Goal: Find specific page/section: Find specific page/section

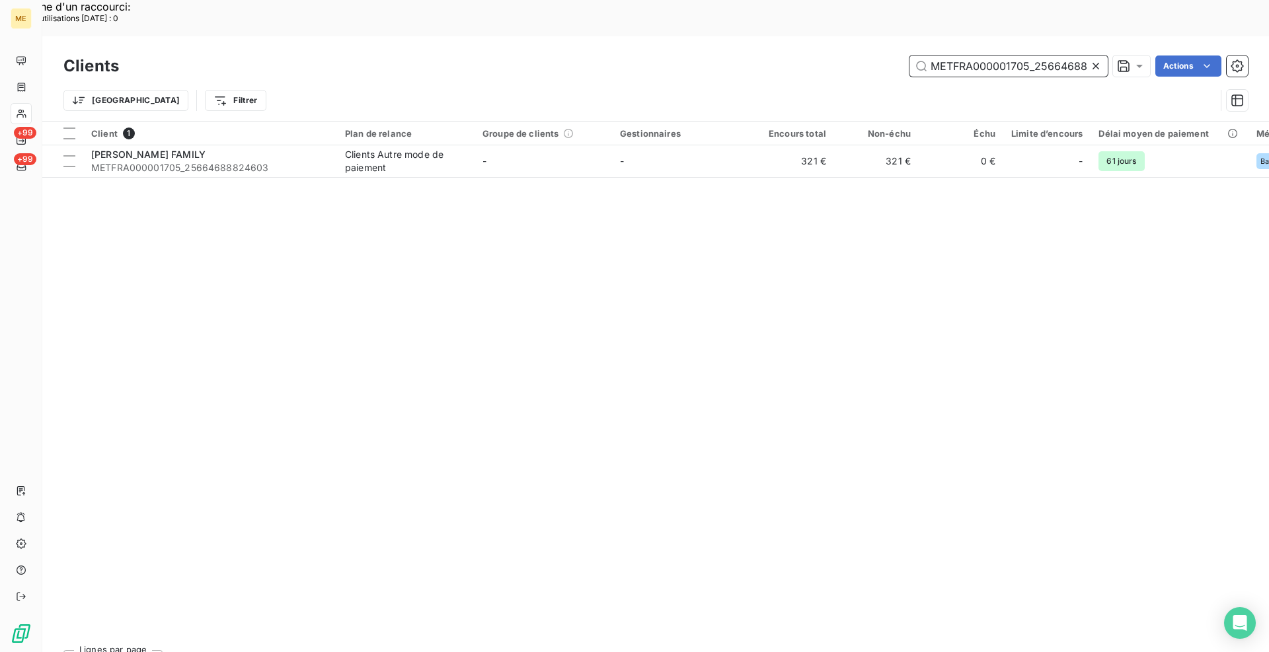
click at [1021, 55] on input "METFRA000001705_25664688824603" at bounding box center [1008, 65] width 198 height 21
paste input "18927"
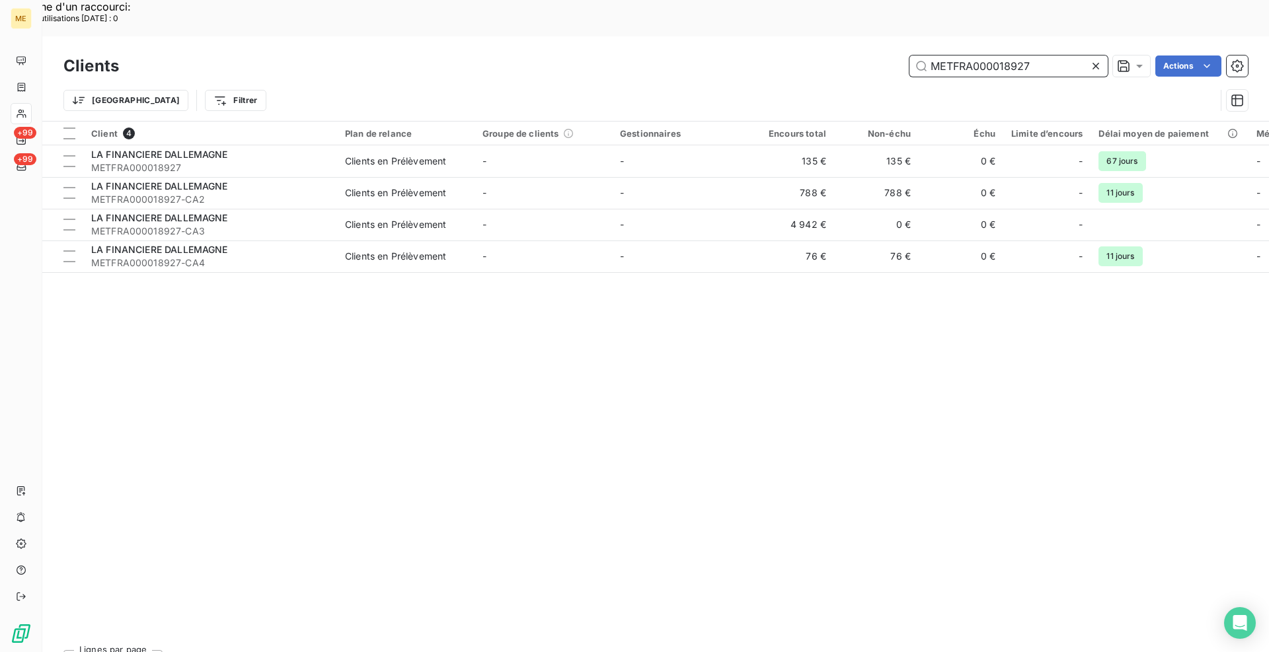
type input "METFRA000018927"
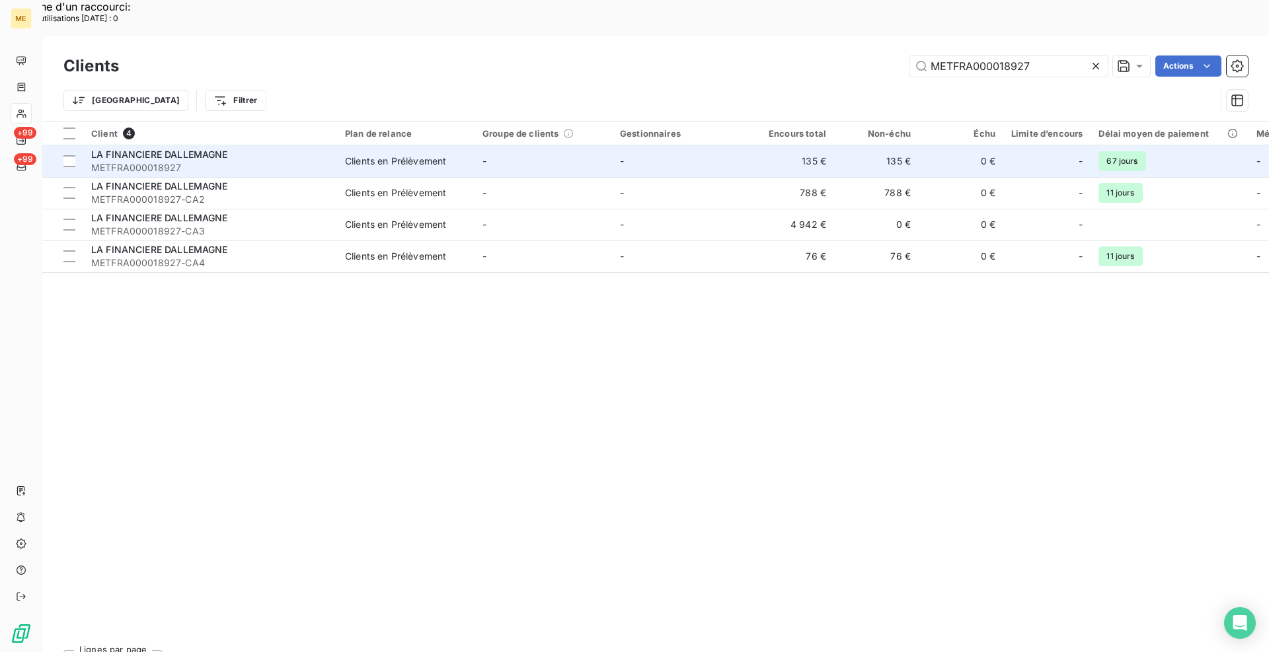
click at [192, 161] on span "METFRA000018927" at bounding box center [210, 167] width 238 height 13
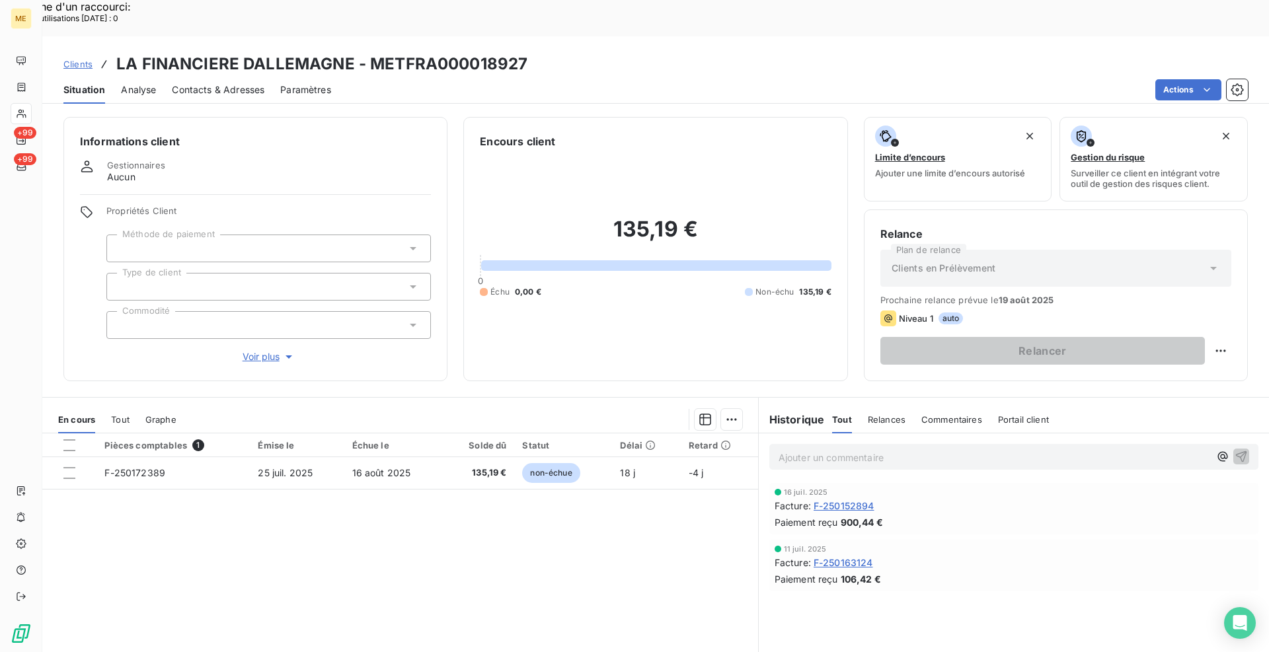
click at [87, 59] on span "Clients" at bounding box center [77, 64] width 29 height 11
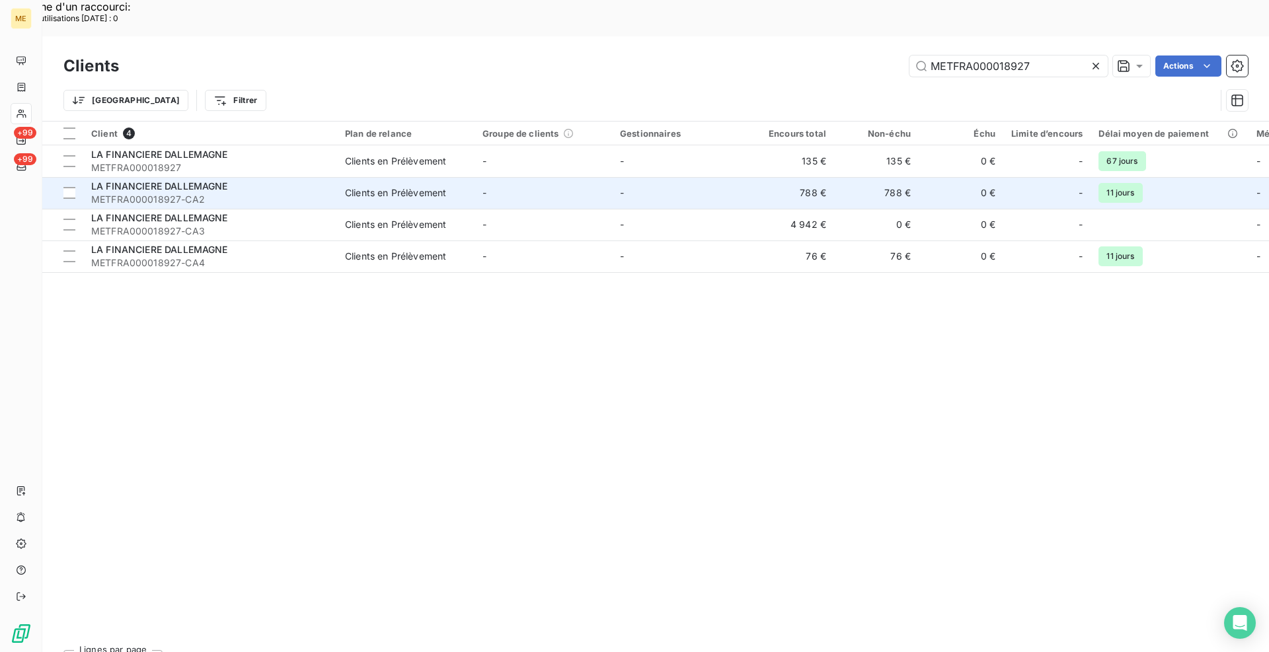
click at [226, 193] on span "METFRA000018927-CA2" at bounding box center [210, 199] width 238 height 13
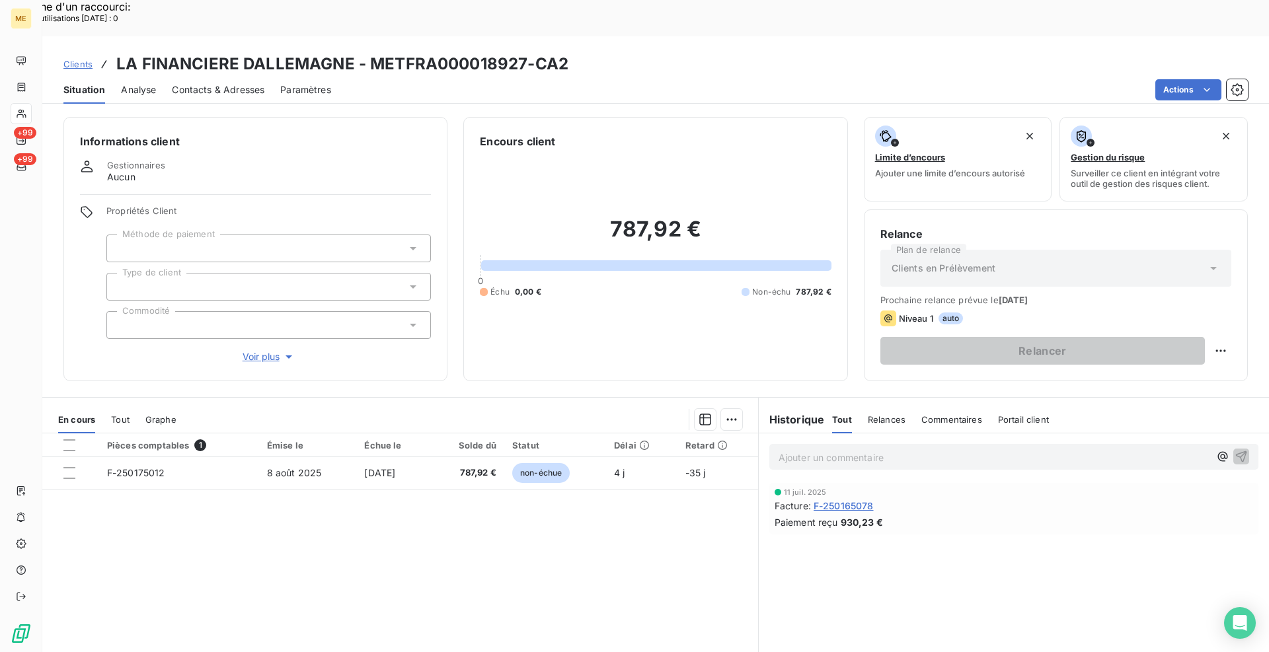
click at [83, 59] on span "Clients" at bounding box center [77, 64] width 29 height 11
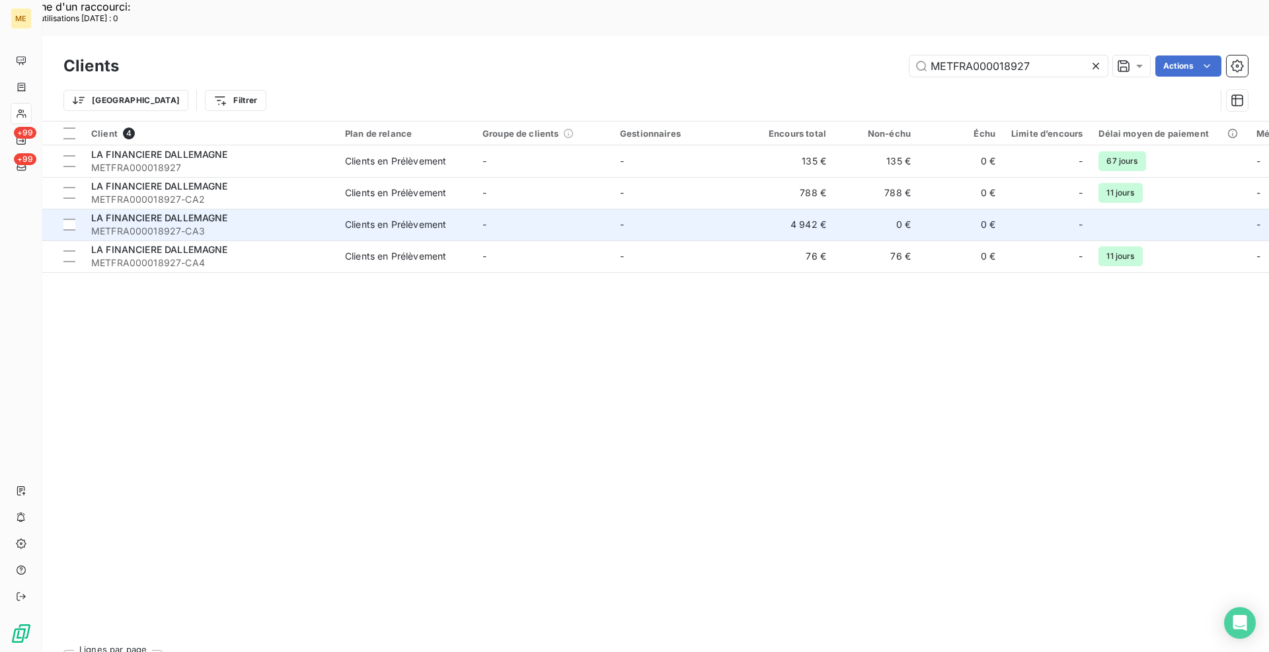
click at [192, 212] on span "LA FINANCIERE DALLEMAGNE" at bounding box center [159, 217] width 137 height 11
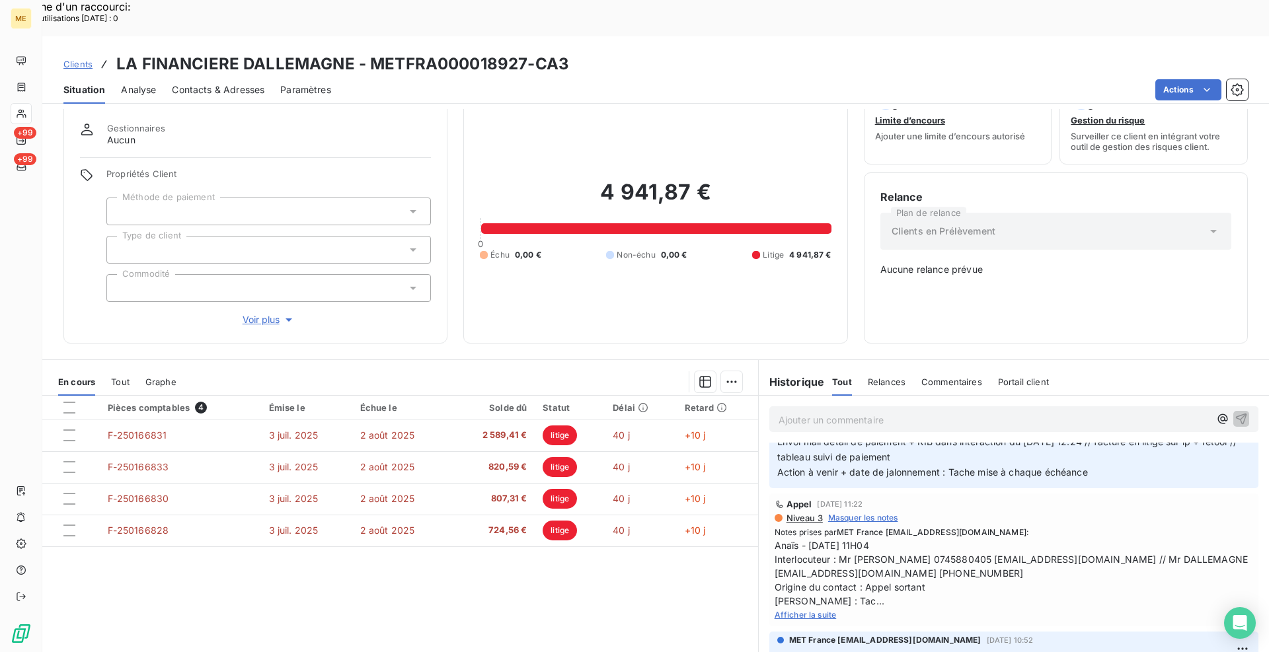
scroll to position [925, 0]
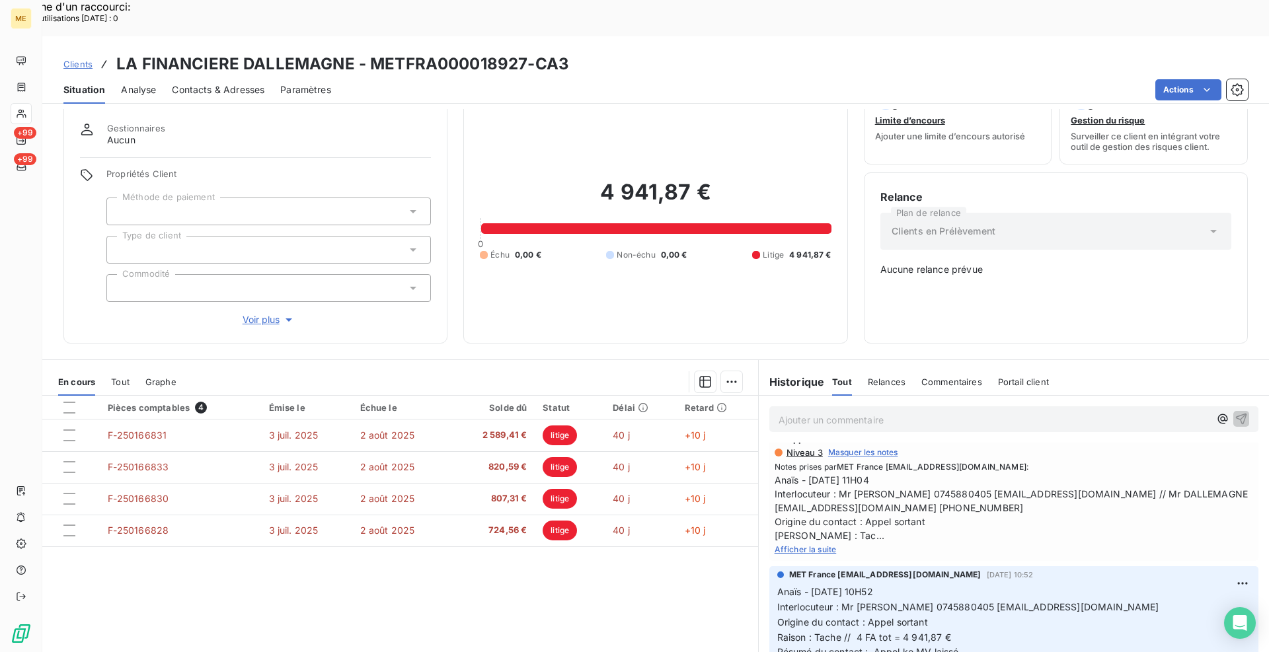
click at [804, 554] on span "Afficher la suite" at bounding box center [805, 549] width 62 height 10
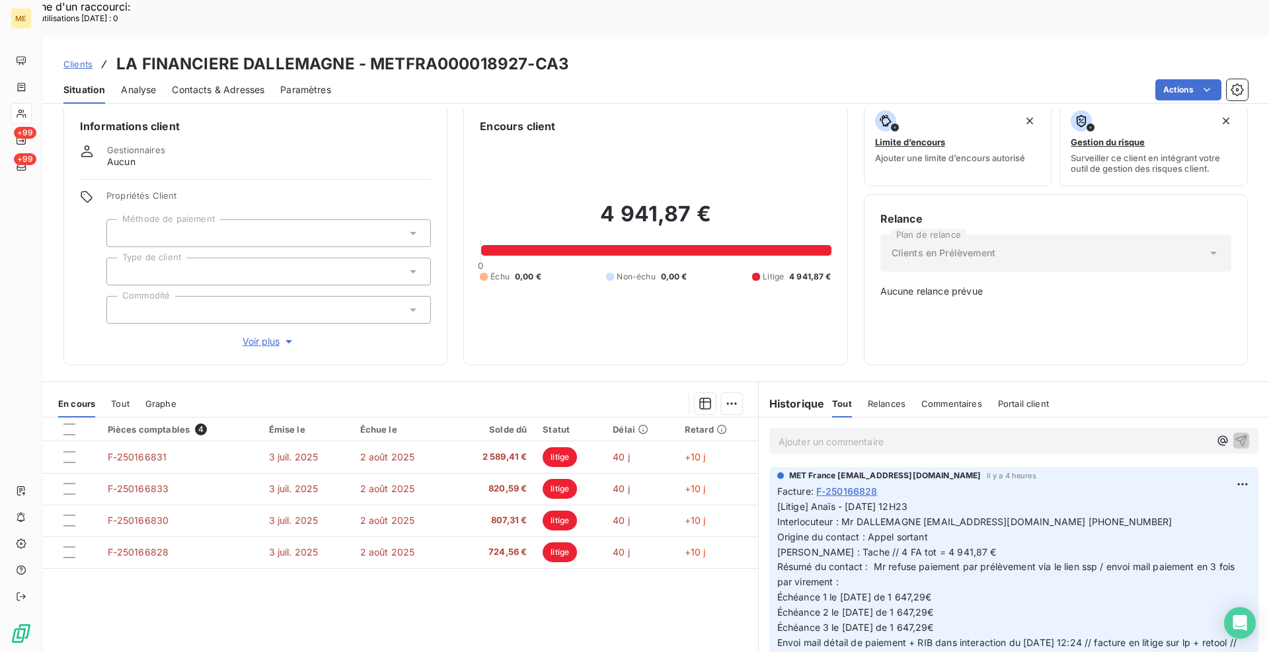
scroll to position [0, 0]
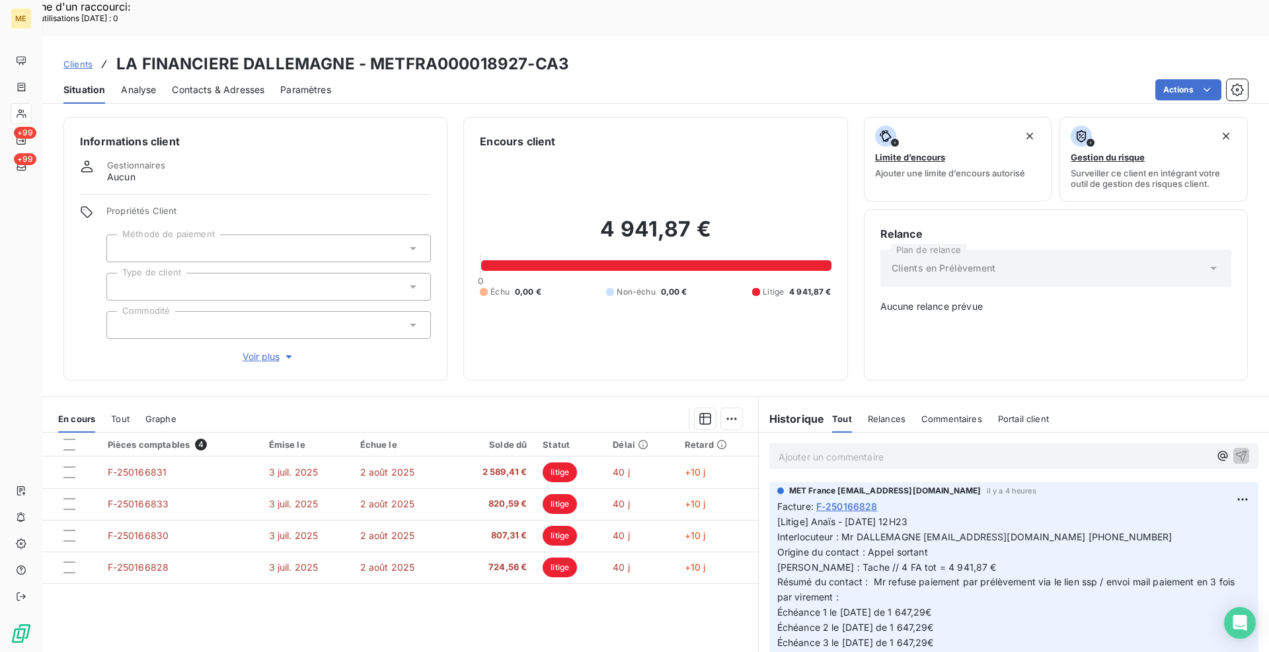
drag, startPoint x: 460, startPoint y: 348, endPoint x: 442, endPoint y: 348, distance: 17.8
click at [460, 348] on div "Informations client Gestionnaires Aucun Propriétés Client Méthode de paiement T…" at bounding box center [655, 398] width 1226 height 579
click at [73, 59] on span "Clients" at bounding box center [77, 64] width 29 height 11
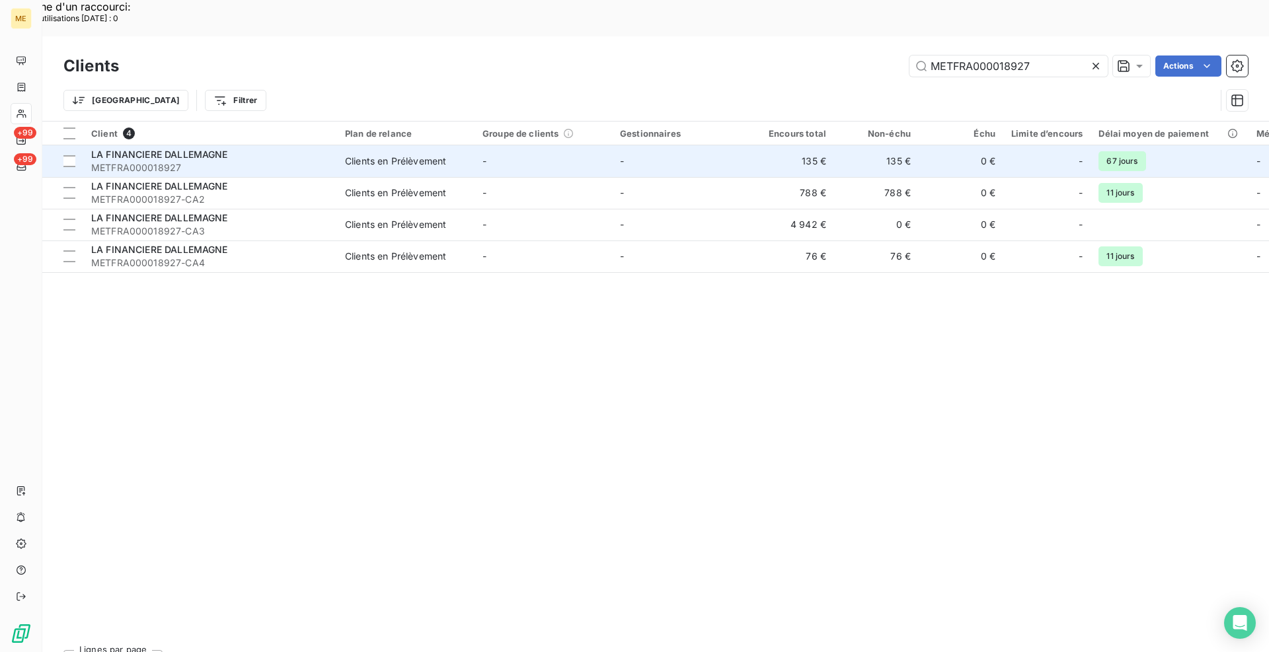
click at [186, 161] on span "METFRA000018927" at bounding box center [210, 167] width 238 height 13
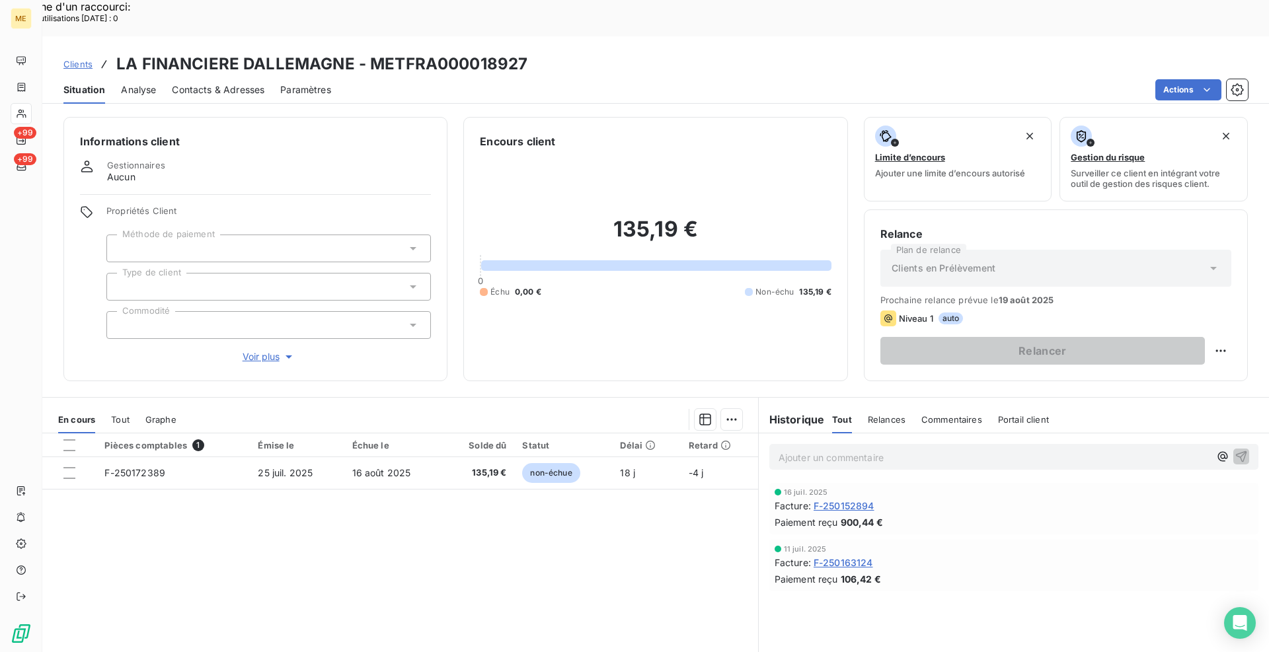
click at [282, 350] on icon "button" at bounding box center [288, 356] width 13 height 13
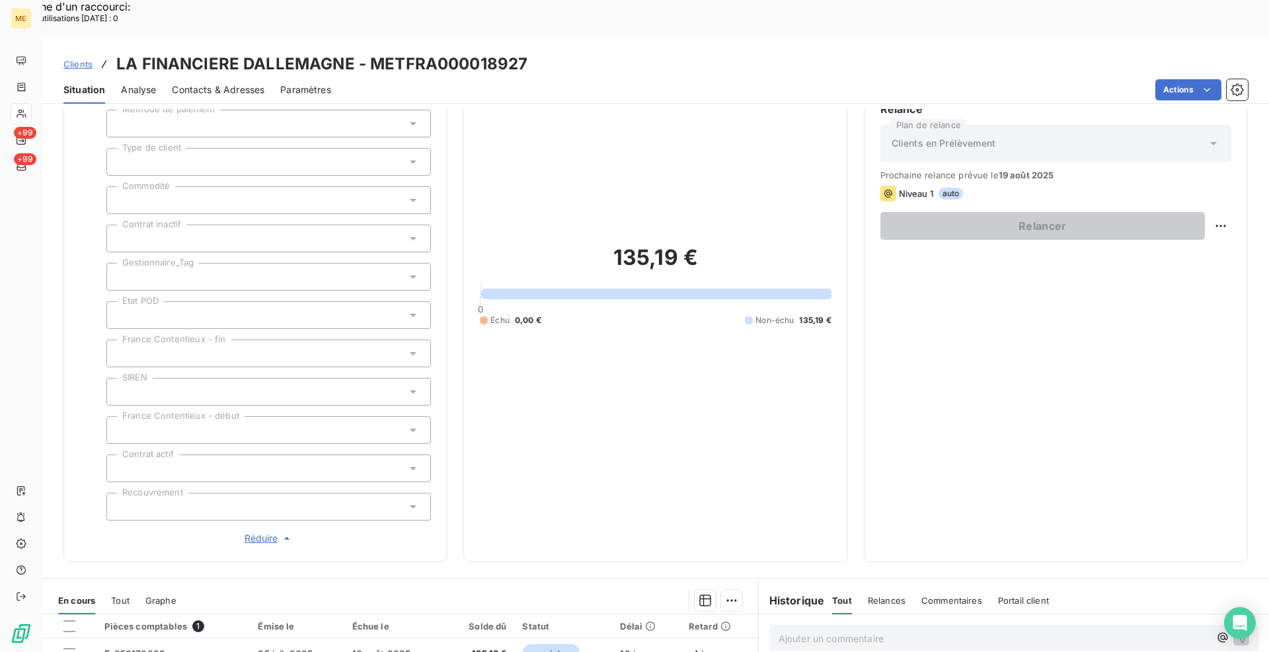
scroll to position [132, 0]
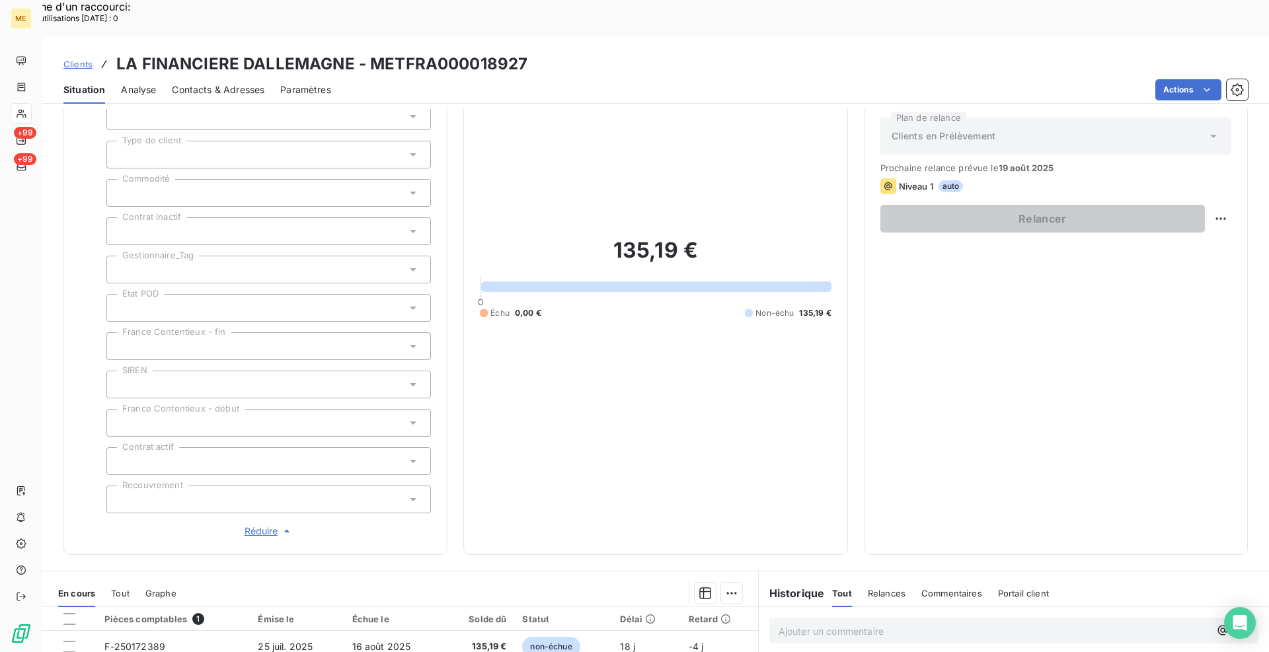
click at [266, 525] on span "Réduire" at bounding box center [268, 531] width 49 height 13
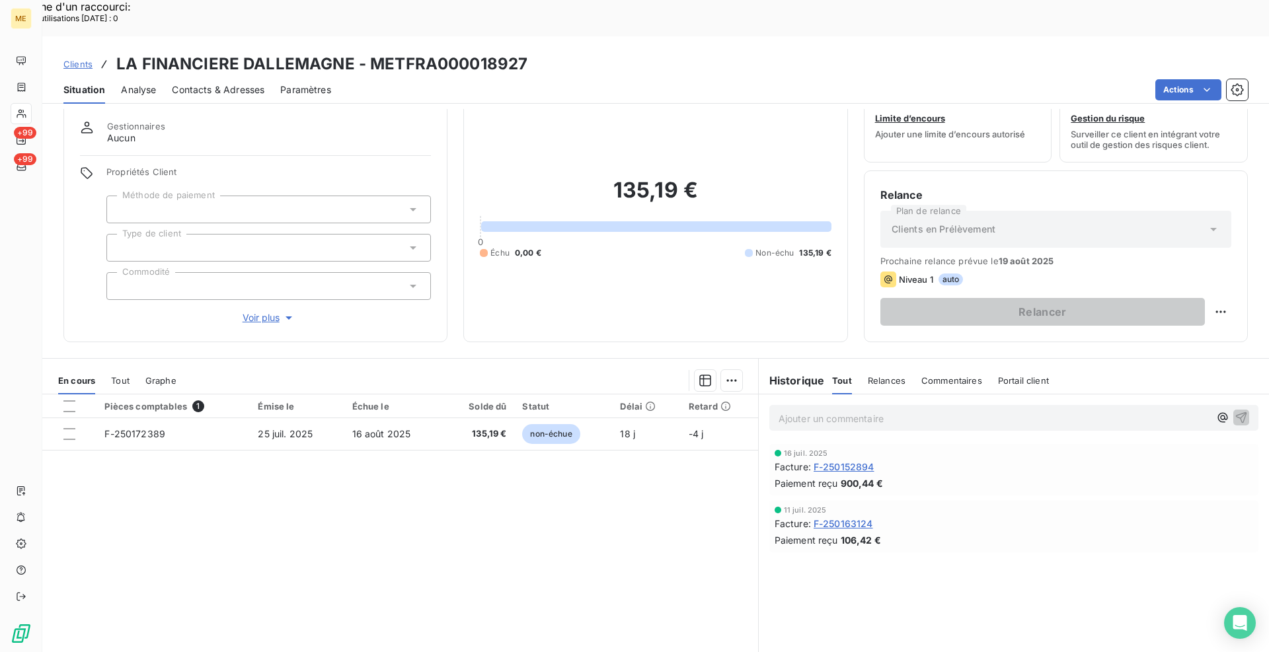
click at [452, 500] on div "Pièces comptables 1 Émise le Échue le Solde dû Statut Délai Retard F-250172389 …" at bounding box center [400, 521] width 716 height 254
click at [89, 59] on span "Clients" at bounding box center [77, 64] width 29 height 11
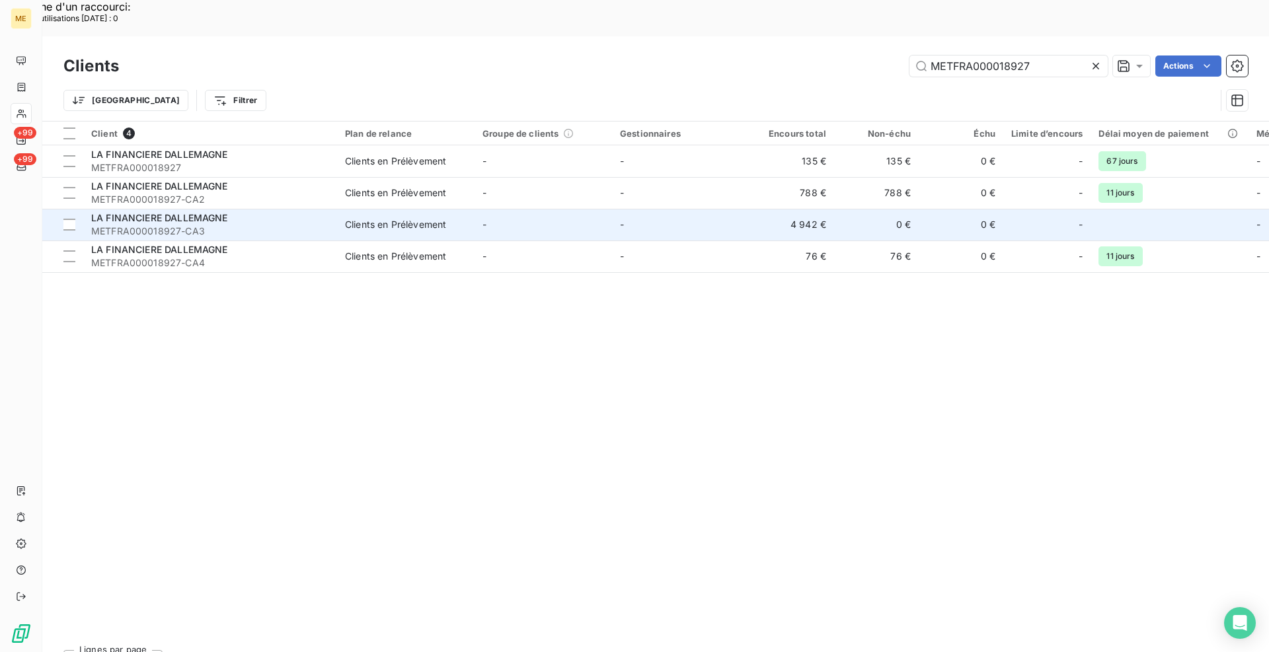
click at [246, 225] on span "METFRA000018927-CA3" at bounding box center [210, 231] width 238 height 13
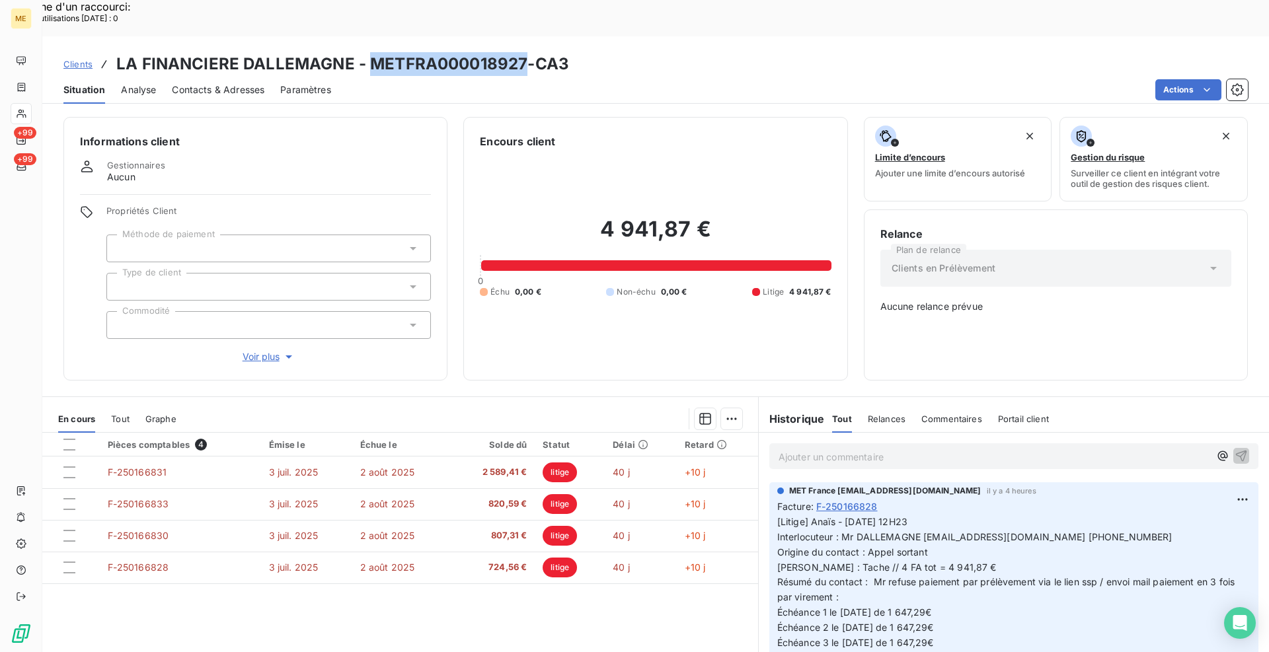
drag, startPoint x: 525, startPoint y: 26, endPoint x: 369, endPoint y: 30, distance: 156.0
click at [369, 52] on h3 "LA FINANCIERE DALLEMAGNE - METFRA000018927-CA3" at bounding box center [342, 64] width 453 height 24
copy h3 "METFRA000018927"
click at [68, 59] on span "Clients" at bounding box center [77, 64] width 29 height 11
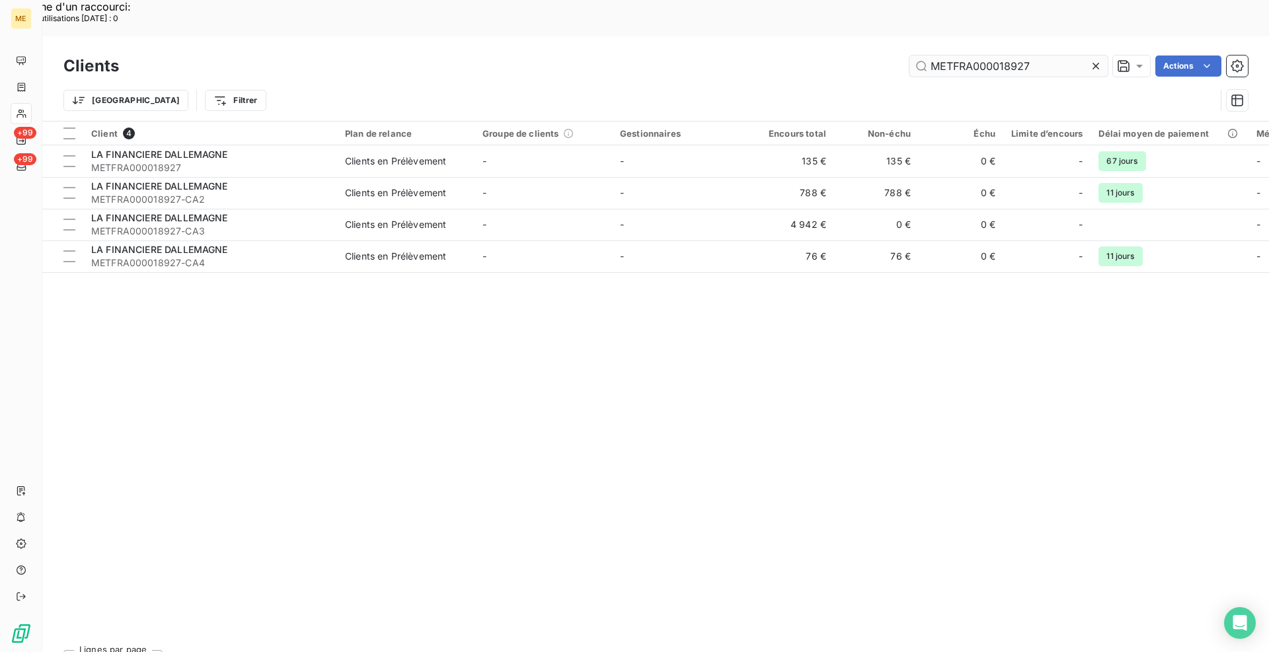
click at [1011, 55] on input "METFRA000018927" at bounding box center [1008, 65] width 198 height 21
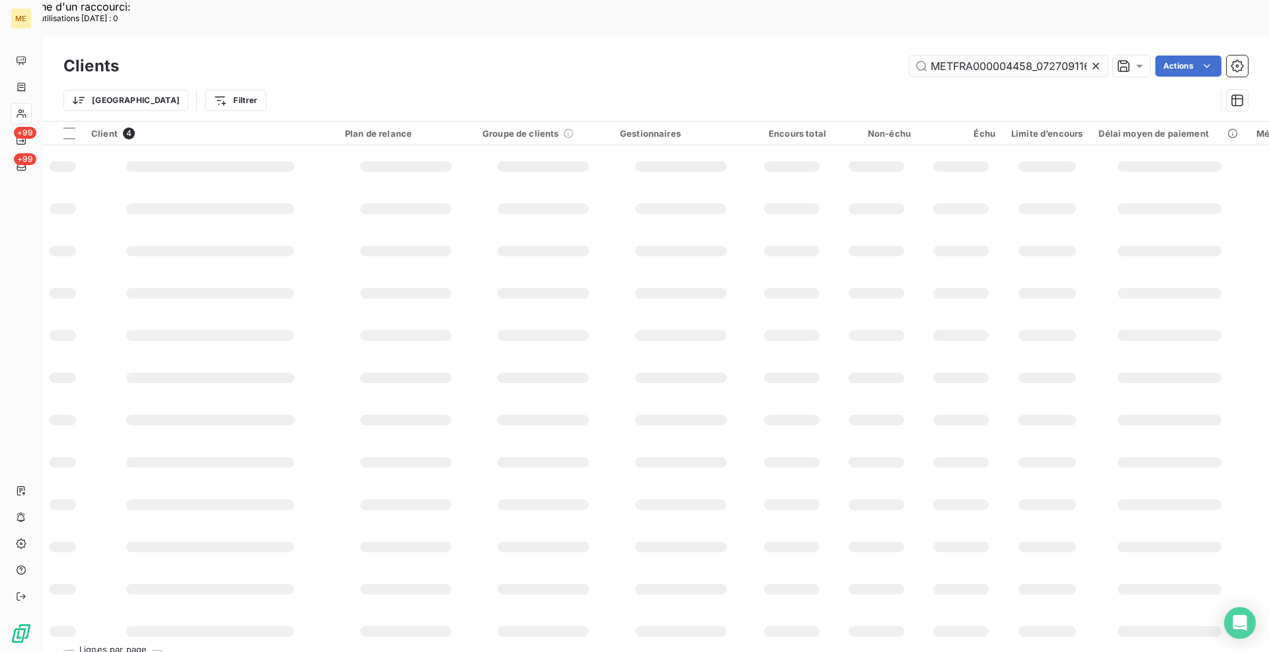
scroll to position [0, 37]
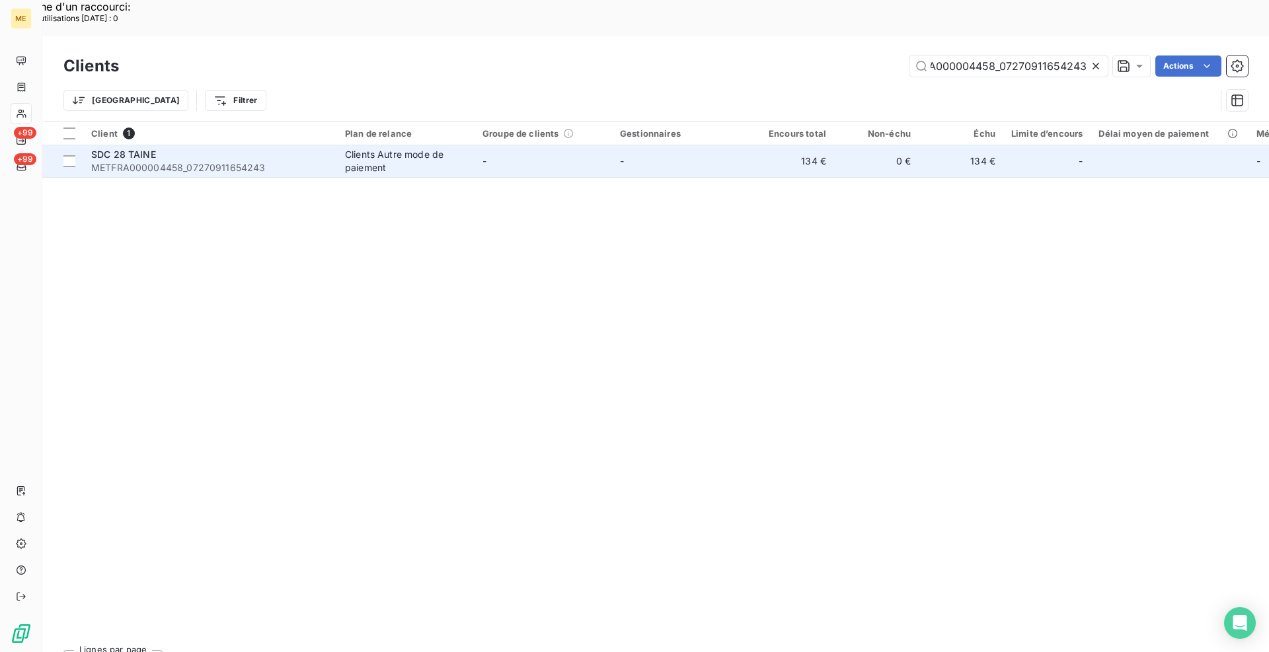
type input "METFRA000004458_07270911654243"
click at [118, 161] on span "METFRA000004458_07270911654243" at bounding box center [210, 167] width 238 height 13
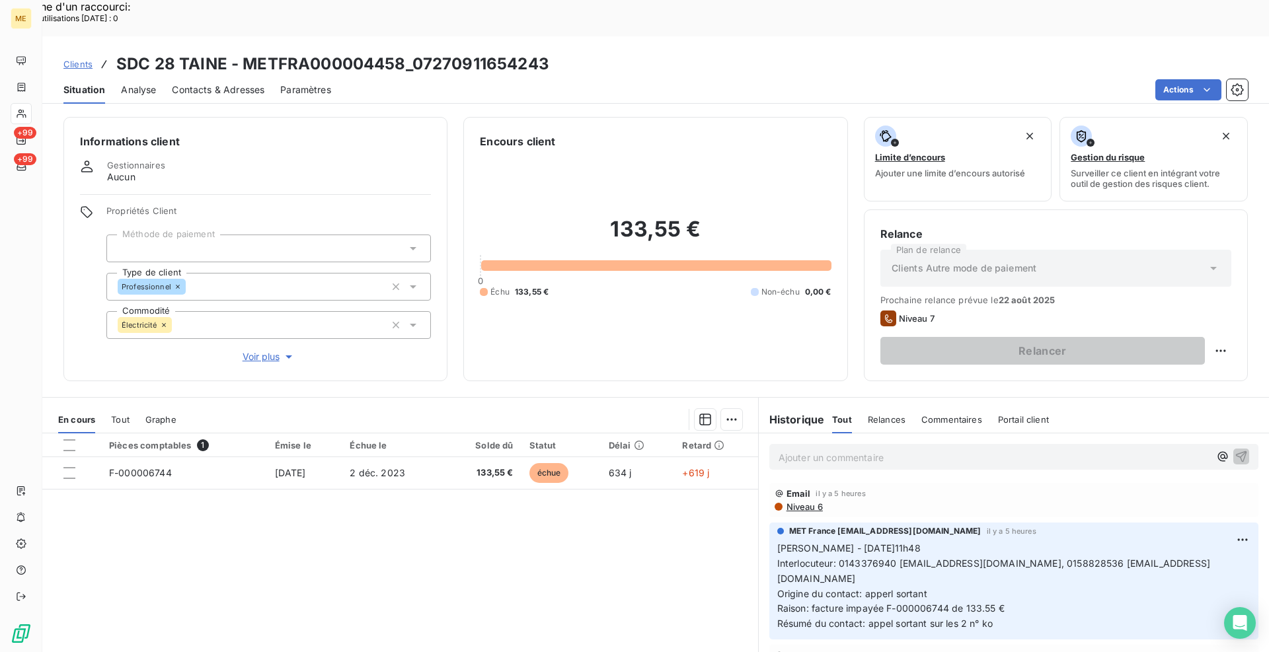
drag, startPoint x: 235, startPoint y: 49, endPoint x: 244, endPoint y: 62, distance: 15.8
click at [235, 83] on span "Contacts & Adresses" at bounding box center [218, 89] width 92 height 13
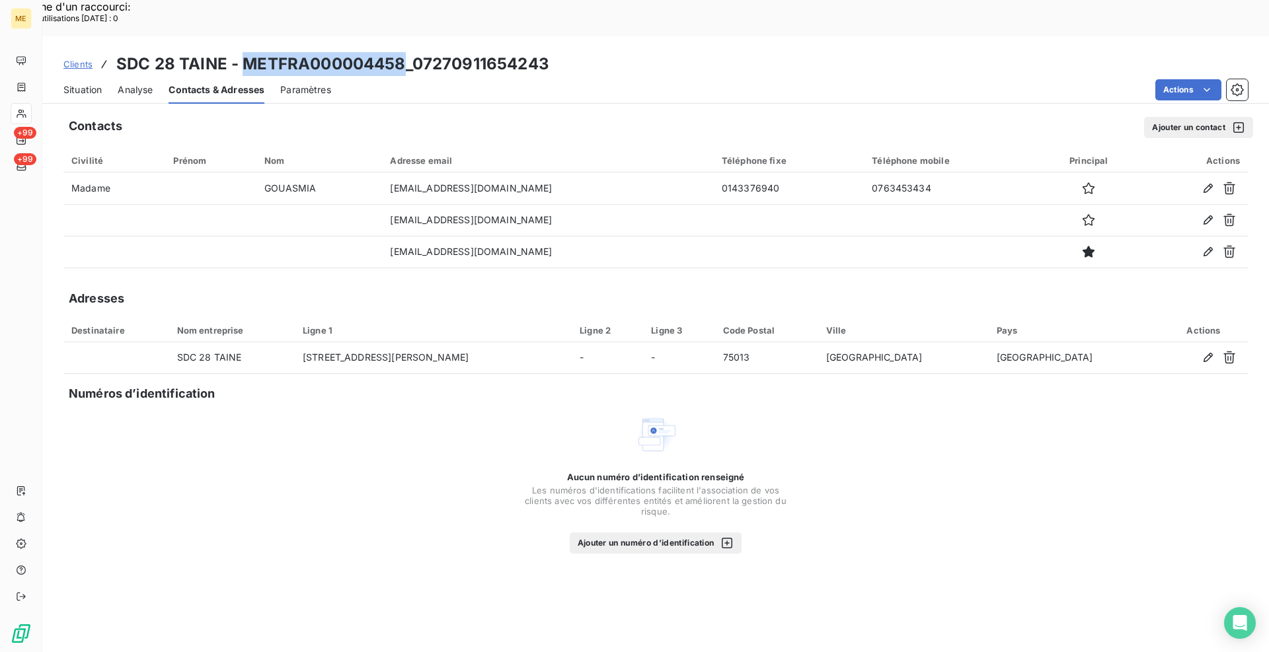
drag, startPoint x: 405, startPoint y: 28, endPoint x: 246, endPoint y: 30, distance: 159.2
click at [246, 52] on h3 "SDC 28 TAINE - METFRA000004458_07270911654243" at bounding box center [332, 64] width 433 height 24
copy h3 "METFRA000004458"
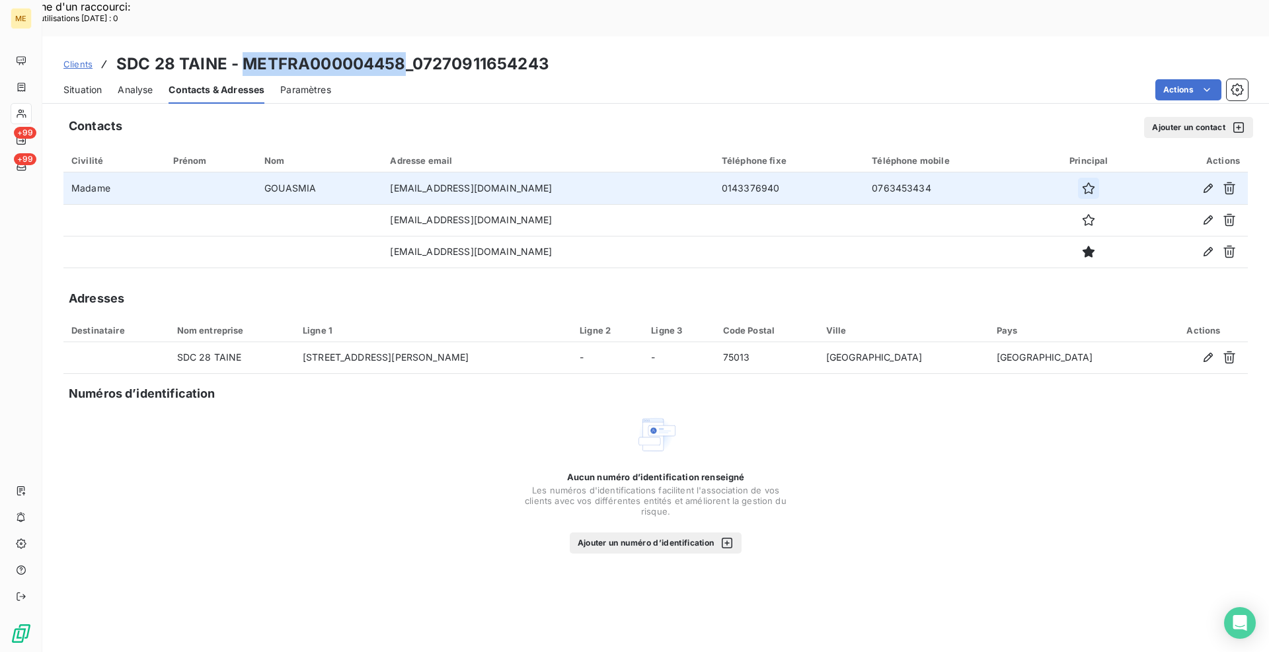
click at [1082, 182] on icon "button" at bounding box center [1088, 188] width 13 height 13
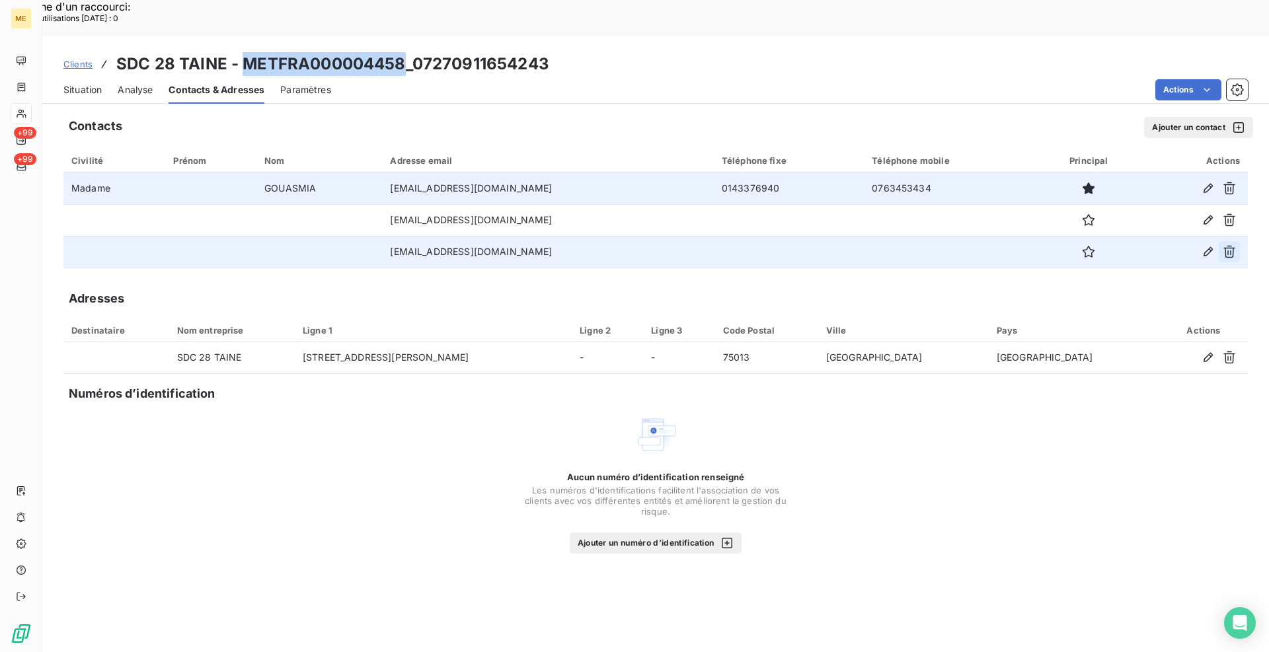
click at [1229, 245] on icon "button" at bounding box center [1228, 251] width 13 height 13
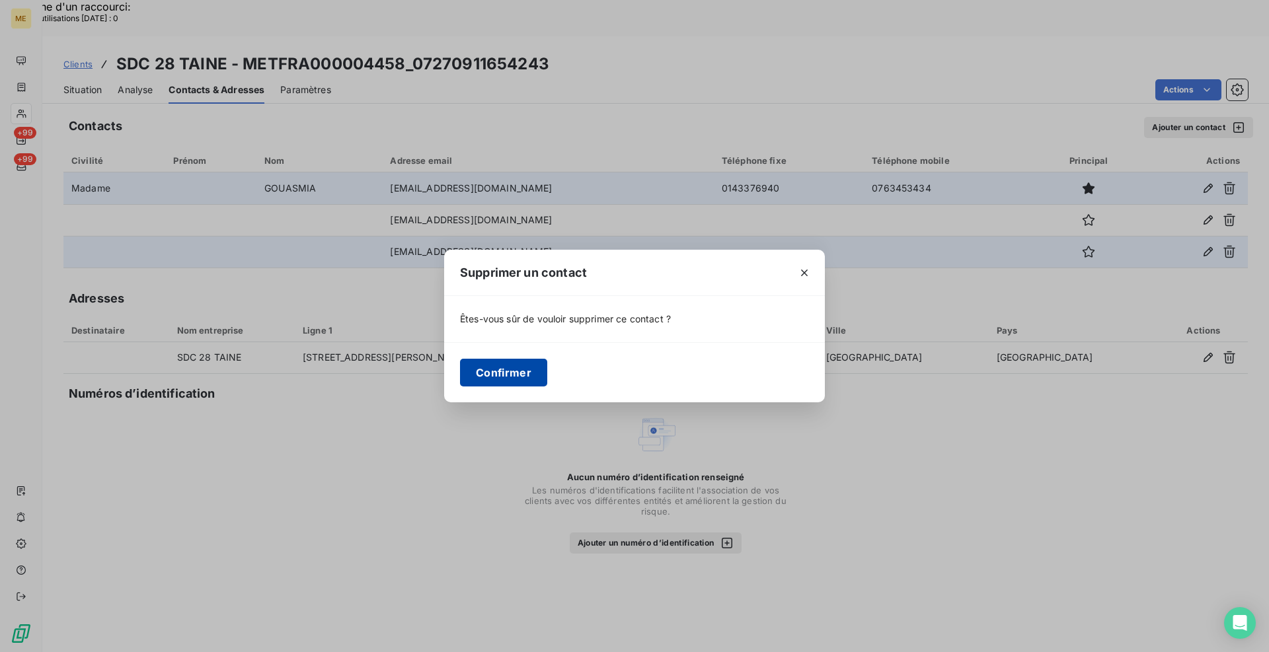
click at [509, 373] on button "Confirmer" at bounding box center [503, 373] width 87 height 28
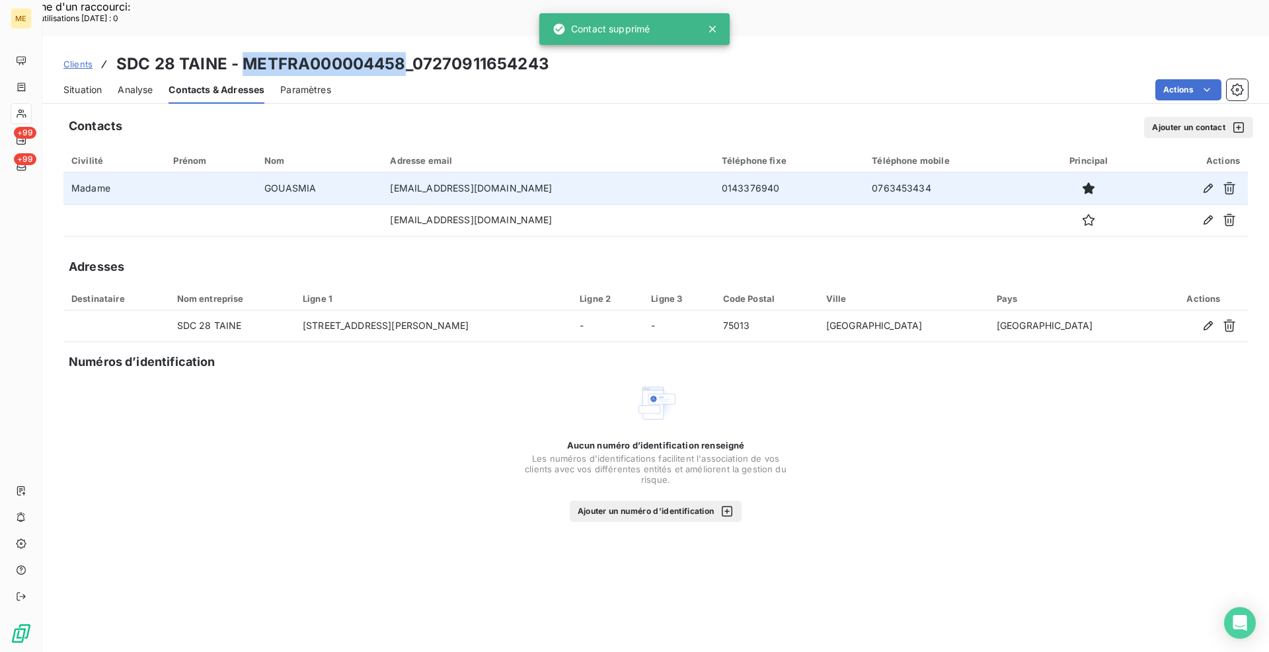
click at [66, 83] on span "Situation" at bounding box center [82, 89] width 38 height 13
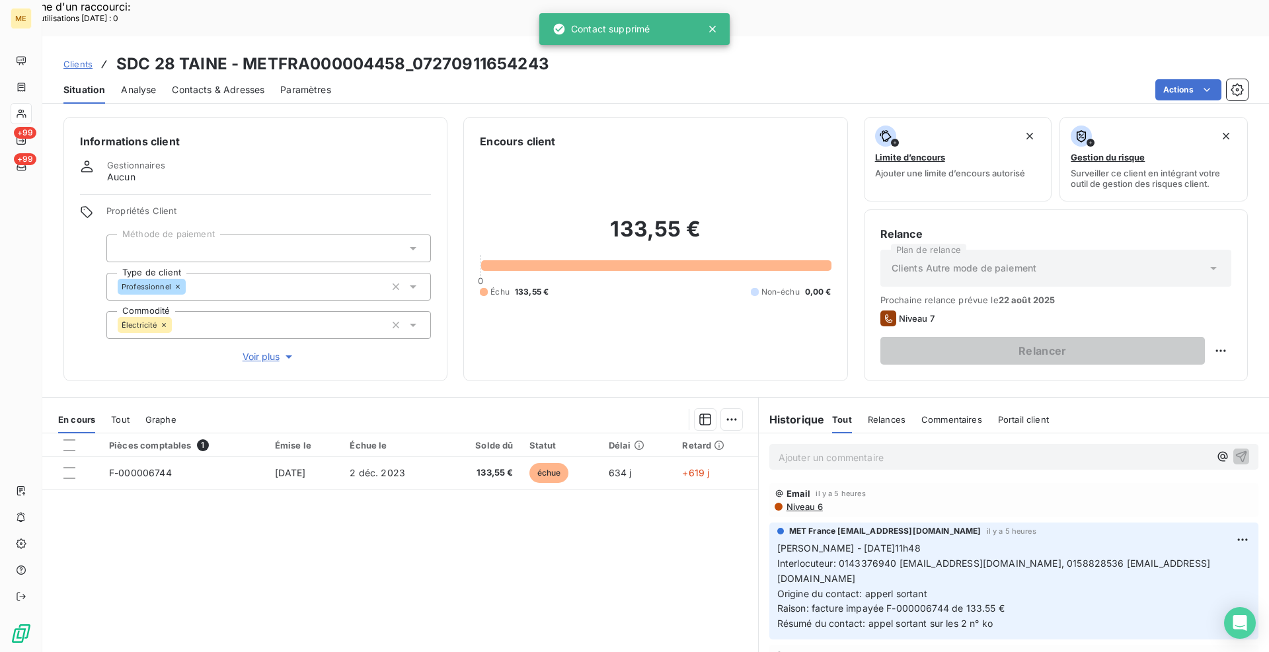
drag, startPoint x: 476, startPoint y: 60, endPoint x: 500, endPoint y: 55, distance: 25.0
click at [476, 79] on div "Actions" at bounding box center [797, 89] width 901 height 21
click at [712, 25] on icon at bounding box center [712, 28] width 13 height 13
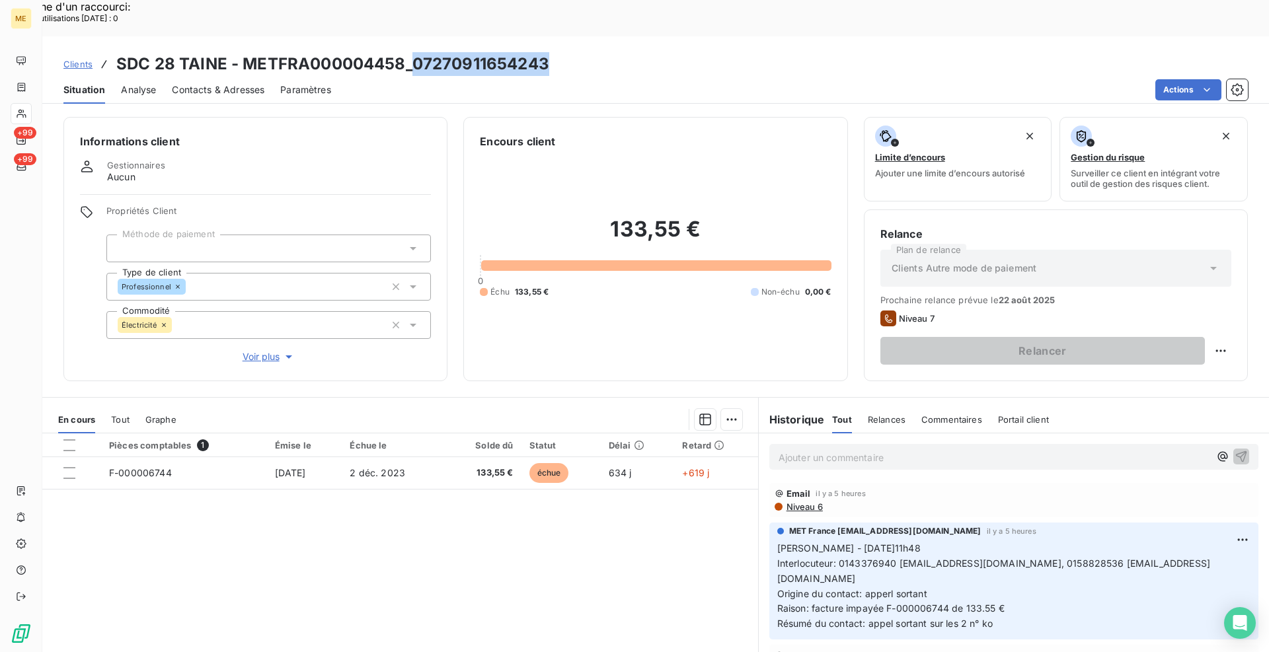
drag, startPoint x: 562, startPoint y: 26, endPoint x: 414, endPoint y: 28, distance: 148.0
click at [414, 52] on div "Clients SDC 28 TAINE - METFRA000004458_07270911654243" at bounding box center [655, 64] width 1226 height 24
copy h3 "07270911654243"
click at [548, 79] on div "Actions" at bounding box center [797, 89] width 901 height 21
drag, startPoint x: 545, startPoint y: 31, endPoint x: 246, endPoint y: 24, distance: 298.7
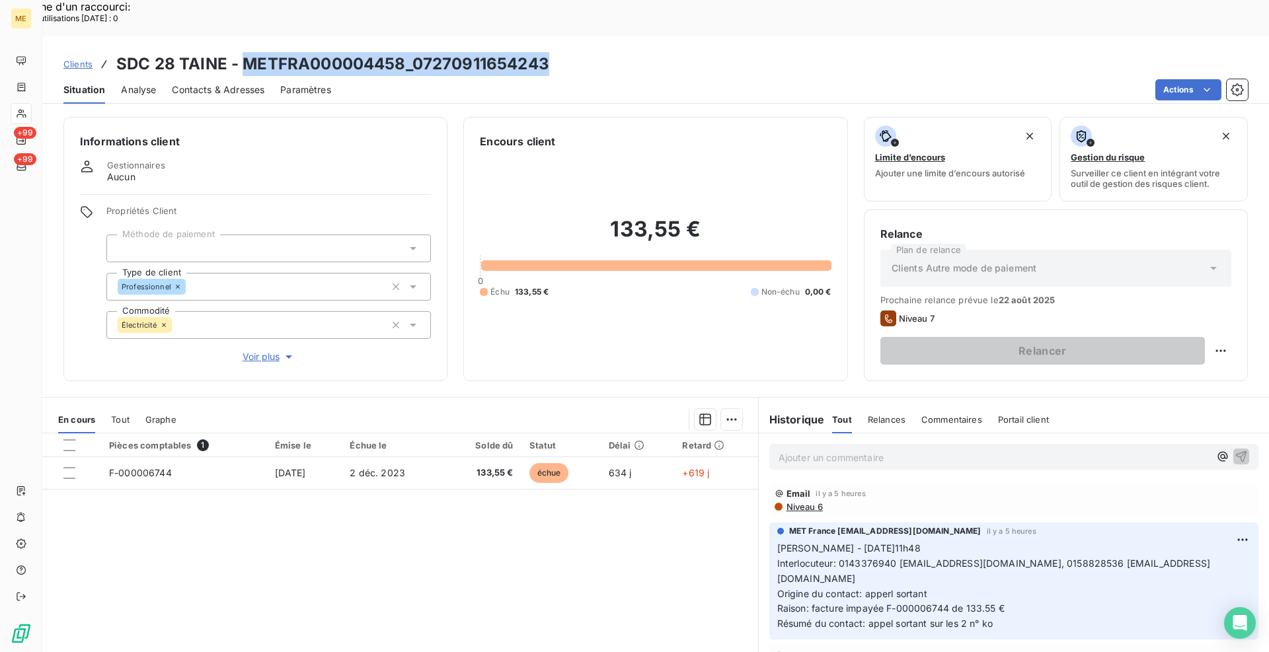
click at [246, 52] on h3 "SDC 28 TAINE - METFRA000004458_07270911654243" at bounding box center [332, 64] width 433 height 24
copy h3 "METFRA000004458_07270911654243"
drag, startPoint x: 440, startPoint y: 42, endPoint x: 476, endPoint y: 42, distance: 36.3
click at [440, 76] on div "Situation Analyse Contacts & Adresses Paramètres Actions" at bounding box center [655, 90] width 1226 height 28
drag, startPoint x: 545, startPoint y: 26, endPoint x: 416, endPoint y: 28, distance: 129.5
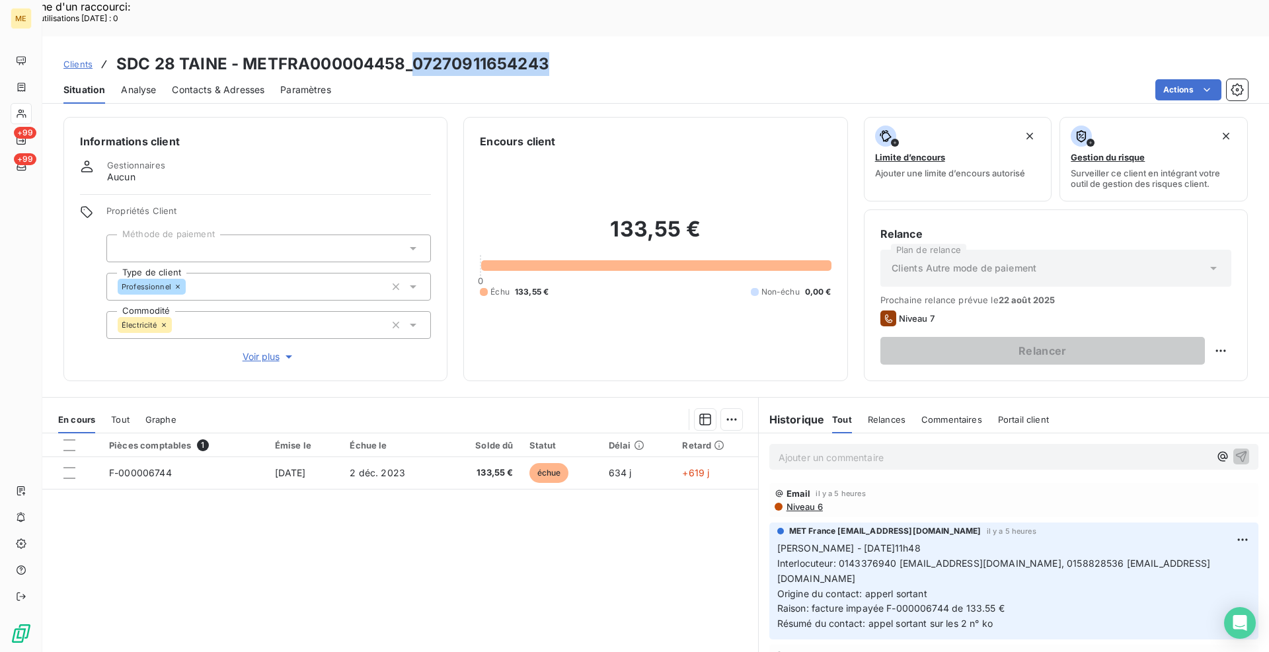
click at [416, 52] on h3 "SDC 28 TAINE - METFRA000004458_07270911654243" at bounding box center [332, 64] width 433 height 24
copy h3 "07270911654243"
drag, startPoint x: 440, startPoint y: 63, endPoint x: 306, endPoint y: 63, distance: 134.1
click at [433, 79] on div "Actions" at bounding box center [797, 89] width 901 height 21
click at [446, 109] on div "Informations client Gestionnaires Aucun Propriétés Client Méthode de paiement T…" at bounding box center [655, 398] width 1226 height 579
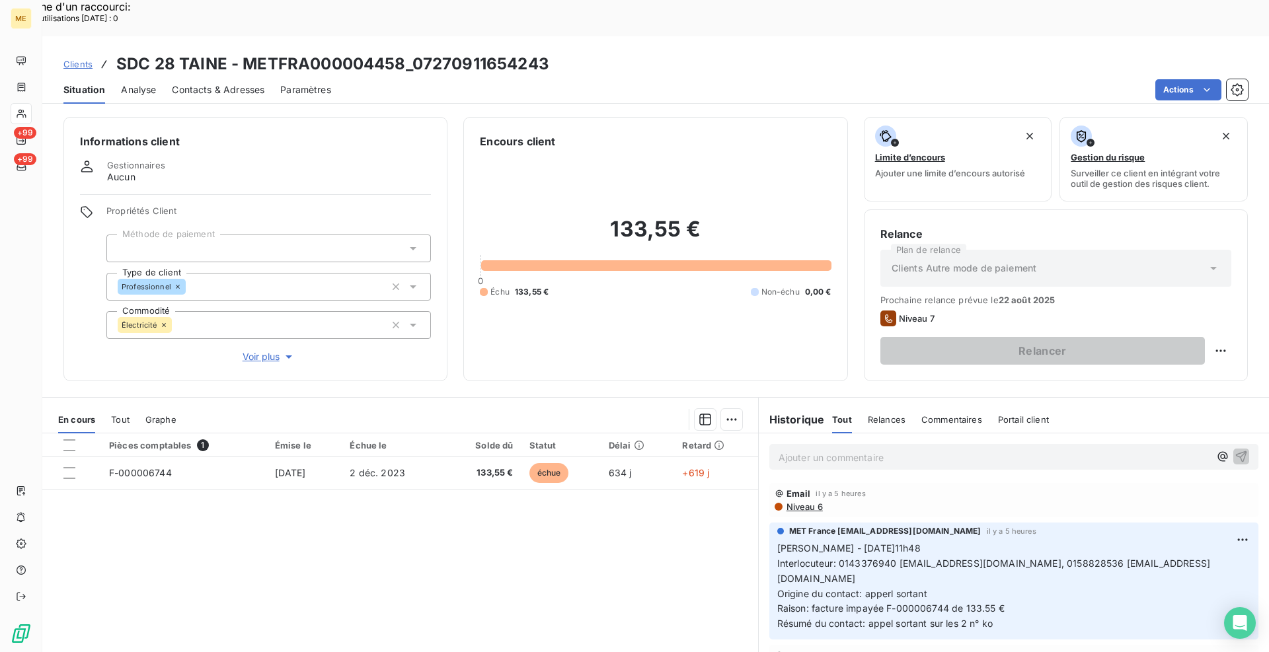
click at [78, 59] on span "Clients" at bounding box center [77, 64] width 29 height 11
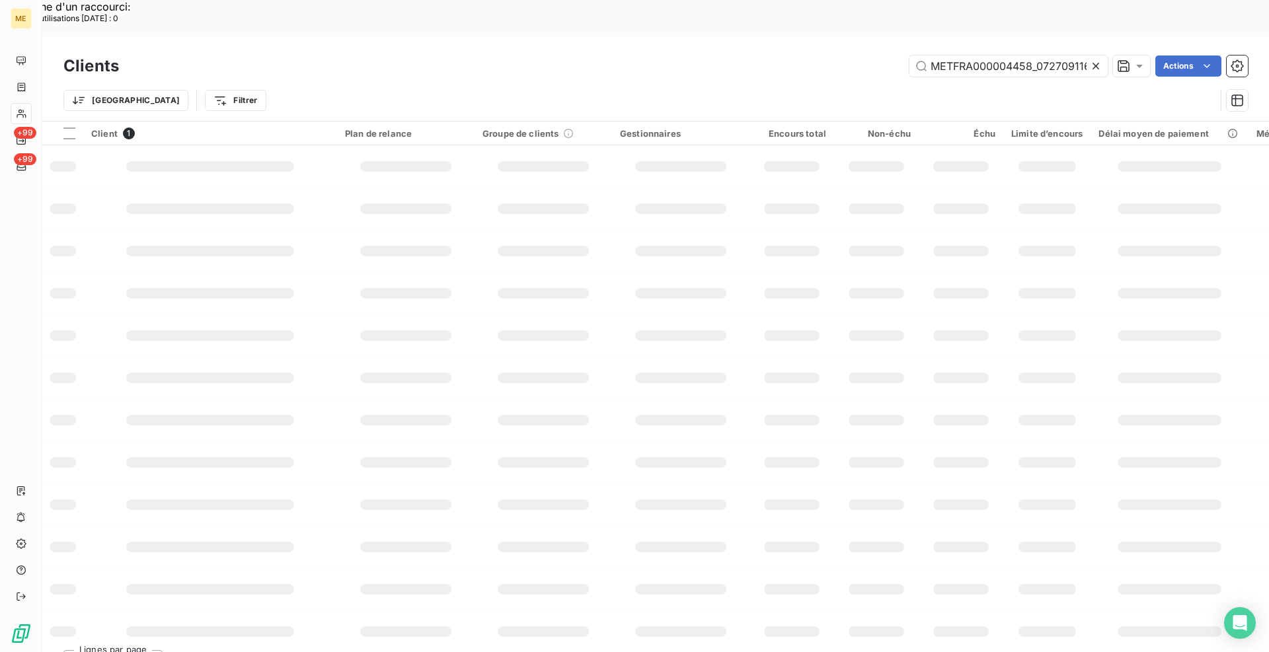
scroll to position [0, 37]
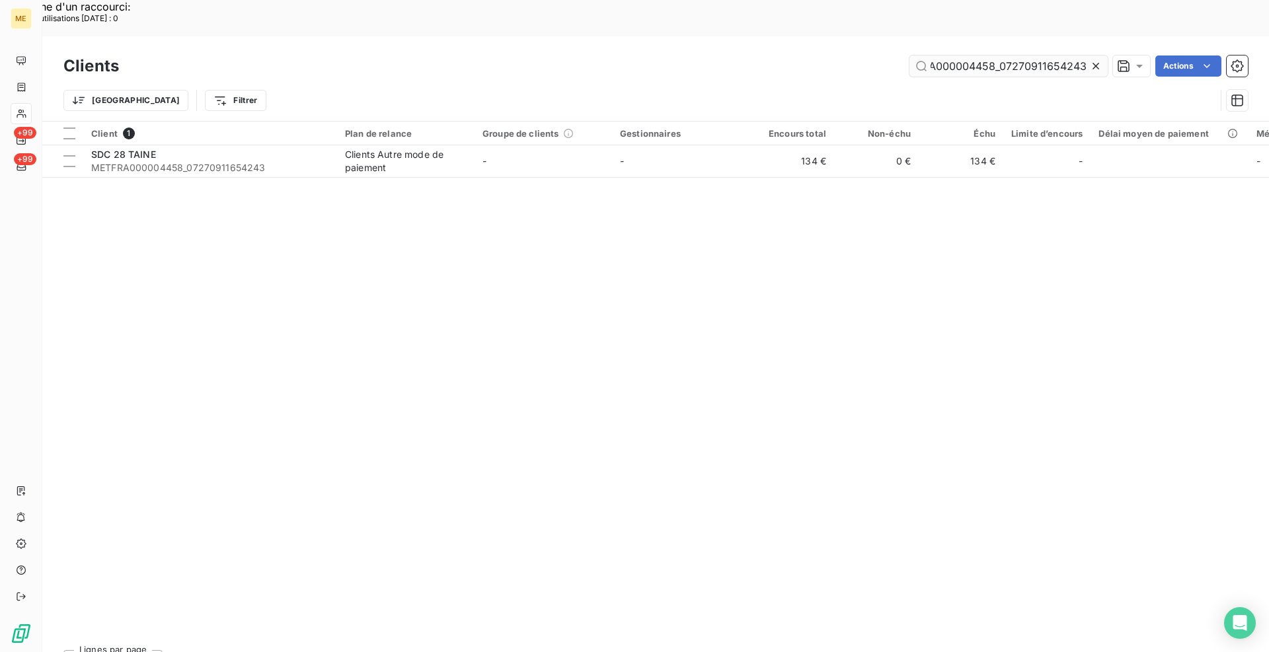
click at [992, 55] on input "METFRA000004458_07270911654243" at bounding box center [1008, 65] width 198 height 21
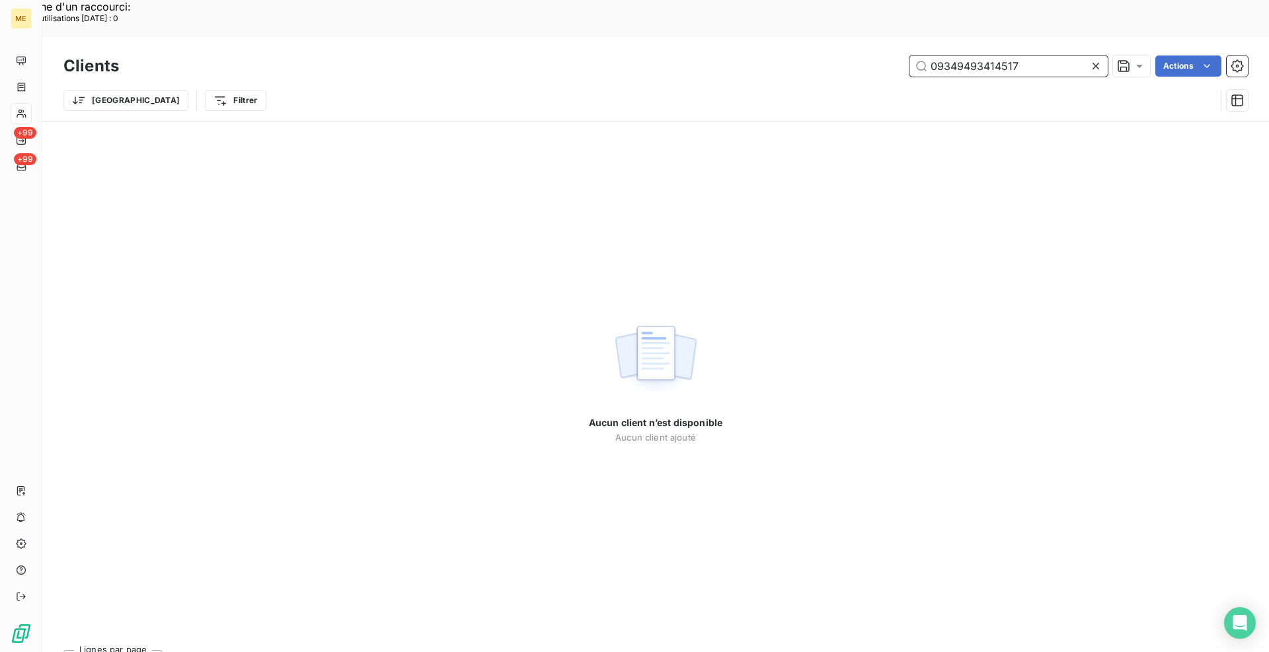
click at [951, 55] on input "09349493414517" at bounding box center [1008, 65] width 198 height 21
paste input "METFRA000024044"
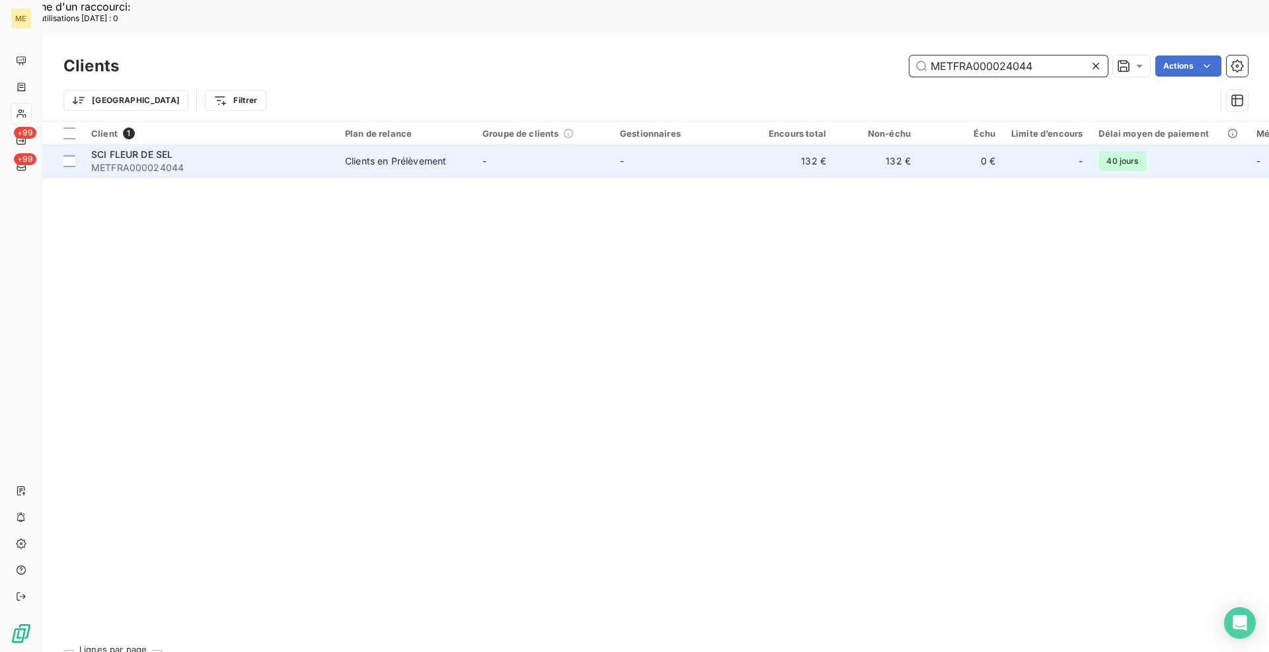
type input "METFRA000024044"
click at [133, 161] on span "METFRA000024044" at bounding box center [210, 167] width 238 height 13
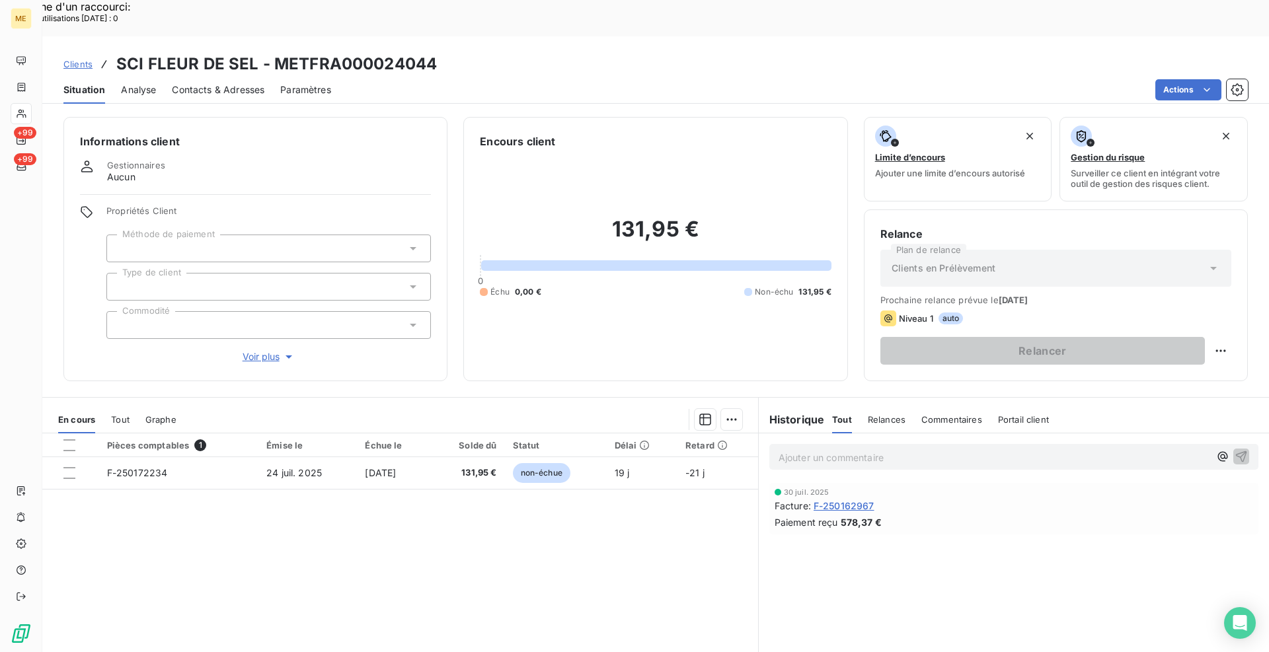
click at [261, 350] on span "Voir plus" at bounding box center [268, 356] width 53 height 13
